Goal: Task Accomplishment & Management: Use online tool/utility

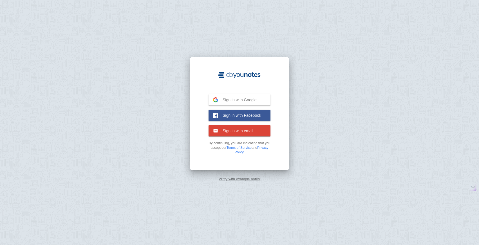
click at [246, 133] on span "Sign in with email" at bounding box center [235, 130] width 35 height 5
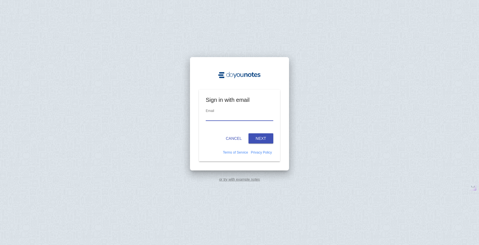
click at [244, 178] on link "or try with example notes" at bounding box center [239, 179] width 41 height 4
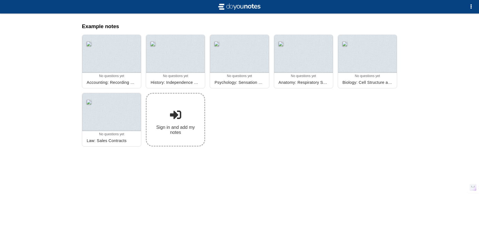
click at [171, 122] on link "Sign in and add my notes" at bounding box center [175, 120] width 59 height 54
